Goal: Ask a question

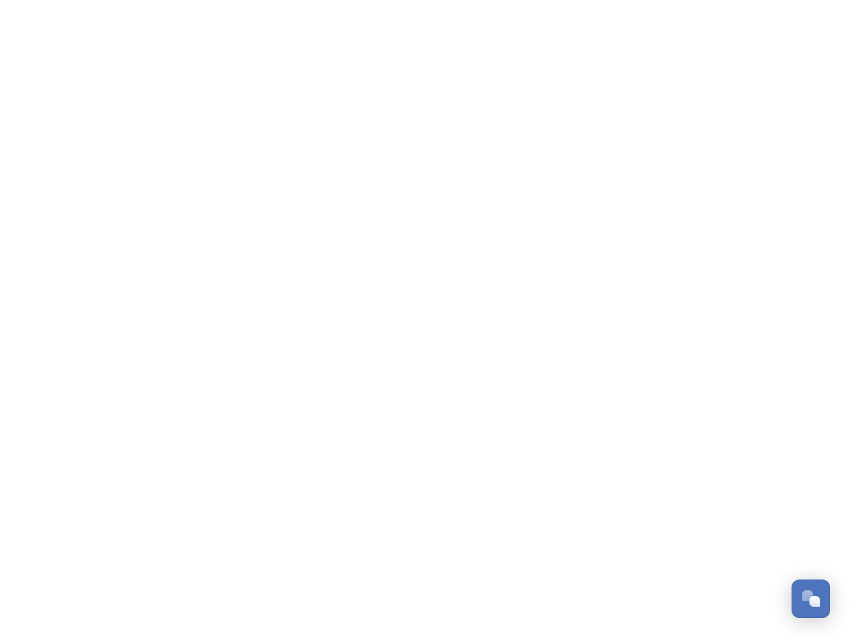
click at [811, 599] on div "Open Chat" at bounding box center [815, 601] width 11 height 11
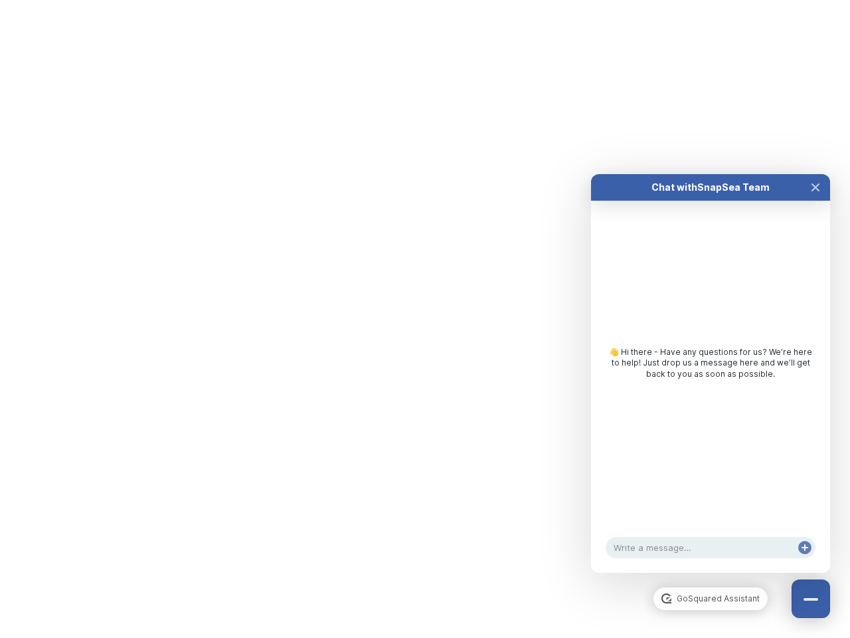
click at [816, 450] on div "👋 Hi there - Have any questions for us? We’re here to help! Just drop us a mess…" at bounding box center [710, 367] width 239 height 332
click at [711, 0] on html "/p/collection/tempest/tourism-academy-2025 Dismiss GoSquared Assistant Chat wit…" at bounding box center [425, 0] width 850 height 0
click at [711, 387] on div "👋 Hi there - Have any questions for us? We’re here to help! Just drop us a mess…" at bounding box center [710, 367] width 239 height 332
click at [816, 201] on div "👋 Hi there - Have any questions for us? We’re here to help! Just drop us a mess…" at bounding box center [710, 367] width 239 height 332
click at [805, 561] on div "Chat with SnapSea Team GoSquared Assistant 👋 Hi there - Have any questions for …" at bounding box center [710, 373] width 239 height 399
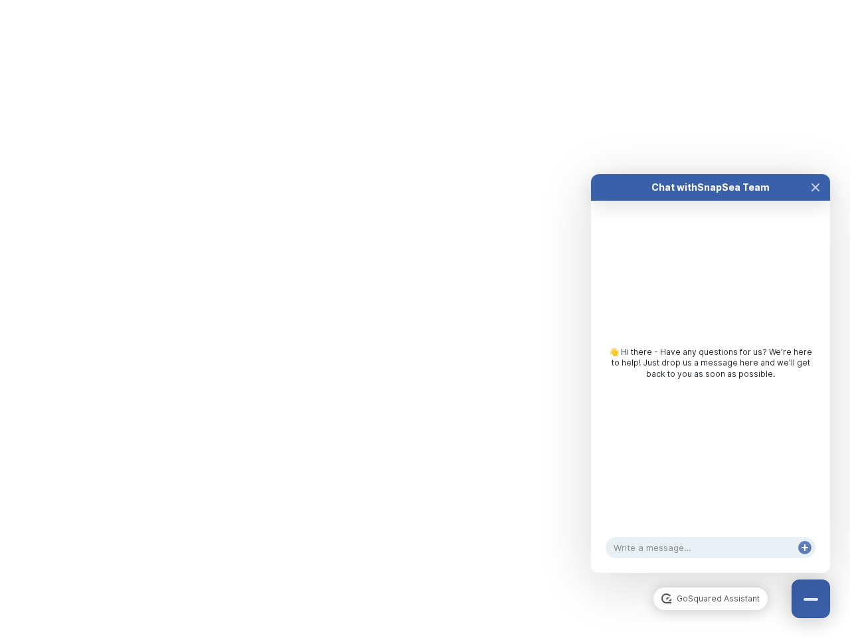
click at [805, 561] on div "Chat with SnapSea Team GoSquared Assistant 👋 Hi there - Have any questions for …" at bounding box center [710, 373] width 239 height 399
click at [425, 0] on html "/p/collection/tempest/tourism-academy-2025 Dismiss GoSquared Assistant Chat wit…" at bounding box center [425, 0] width 850 height 0
click at [415, 0] on html "/p/collection/tempest/tourism-academy-2025 Dismiss GoSquared Assistant Chat wit…" at bounding box center [425, 0] width 850 height 0
